Goal: Task Accomplishment & Management: Use online tool/utility

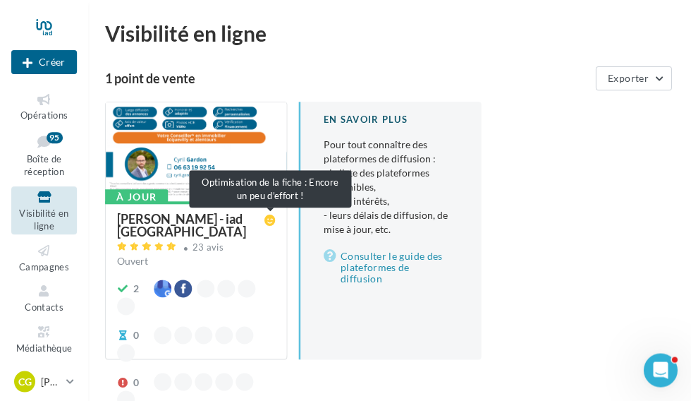
click at [265, 224] on icon at bounding box center [269, 219] width 11 height 11
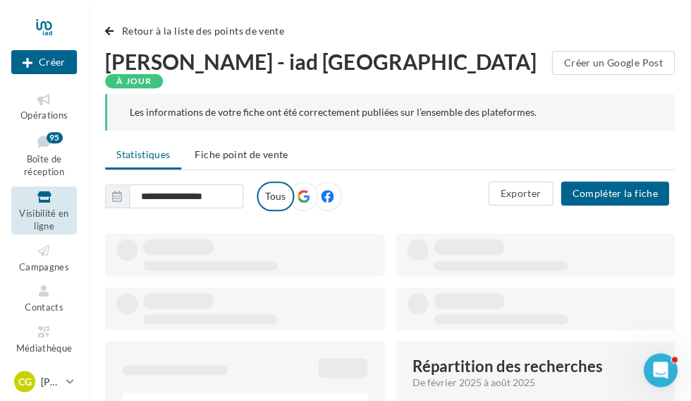
type input "**********"
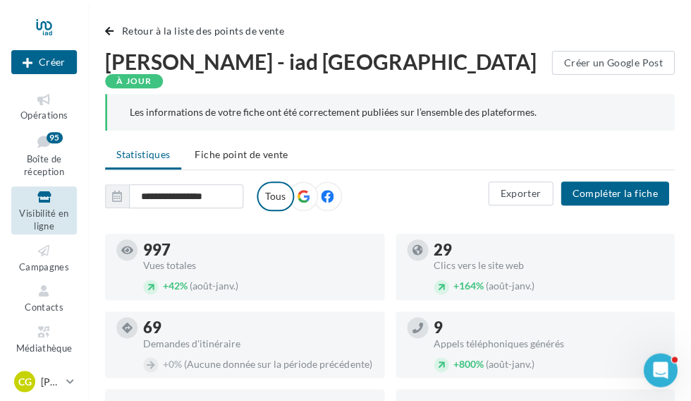
click at [40, 153] on span "Boîte de réception" at bounding box center [44, 165] width 40 height 25
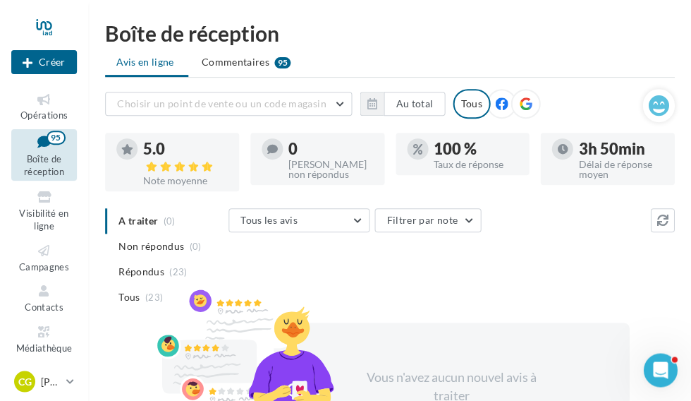
click at [525, 99] on icon at bounding box center [525, 103] width 13 height 13
click at [654, 109] on icon at bounding box center [658, 105] width 20 height 21
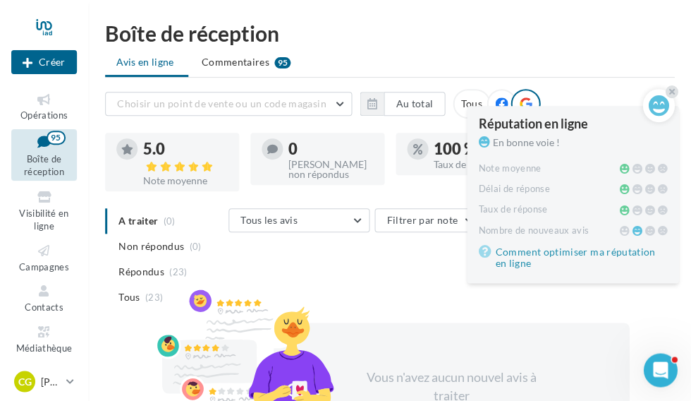
click at [562, 229] on span "Nombre de nouveaux avis" at bounding box center [533, 229] width 110 height 11
click at [671, 95] on icon at bounding box center [672, 91] width 6 height 8
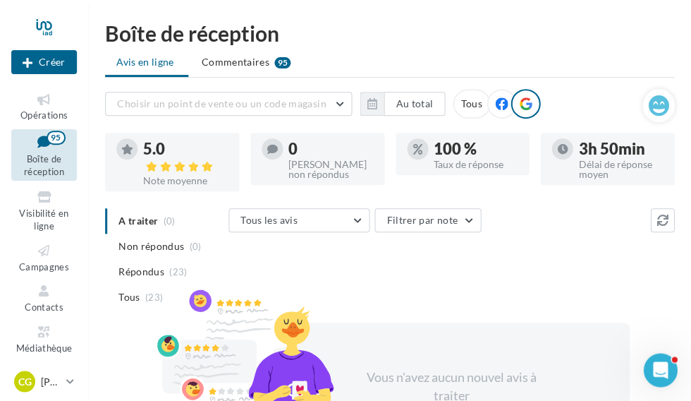
click at [667, 215] on icon at bounding box center [662, 219] width 11 height 11
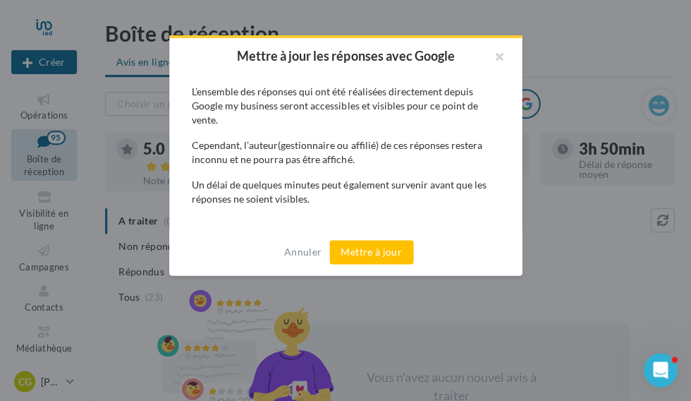
click at [394, 260] on button "Mettre à jour" at bounding box center [371, 252] width 84 height 24
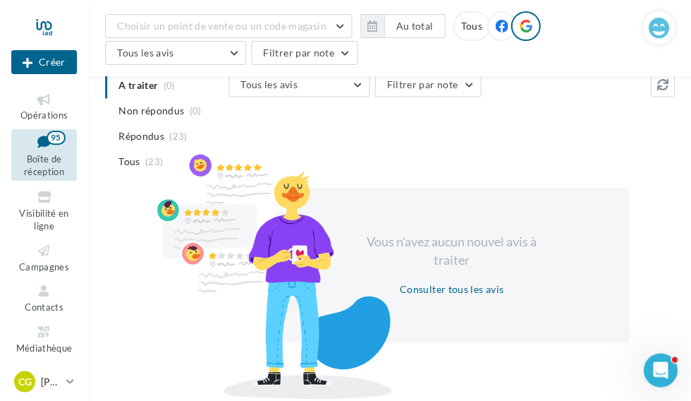
scroll to position [218, 0]
